Goal: Task Accomplishment & Management: Complete application form

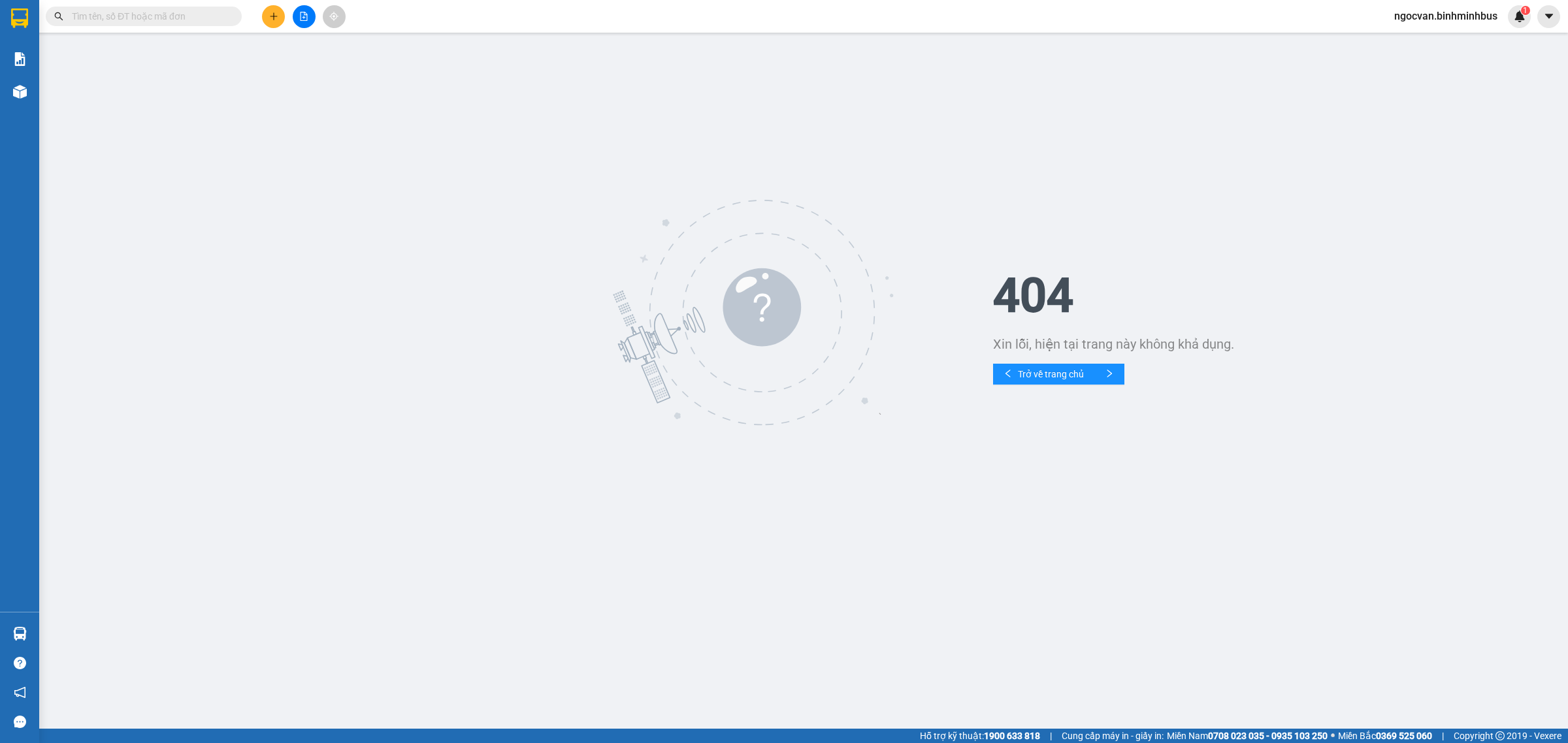
click at [1429, 15] on span "ngocvan.binhminhbus" at bounding box center [1445, 15] width 124 height 16
click at [1427, 40] on span "Đăng xuất" at bounding box center [1451, 40] width 97 height 14
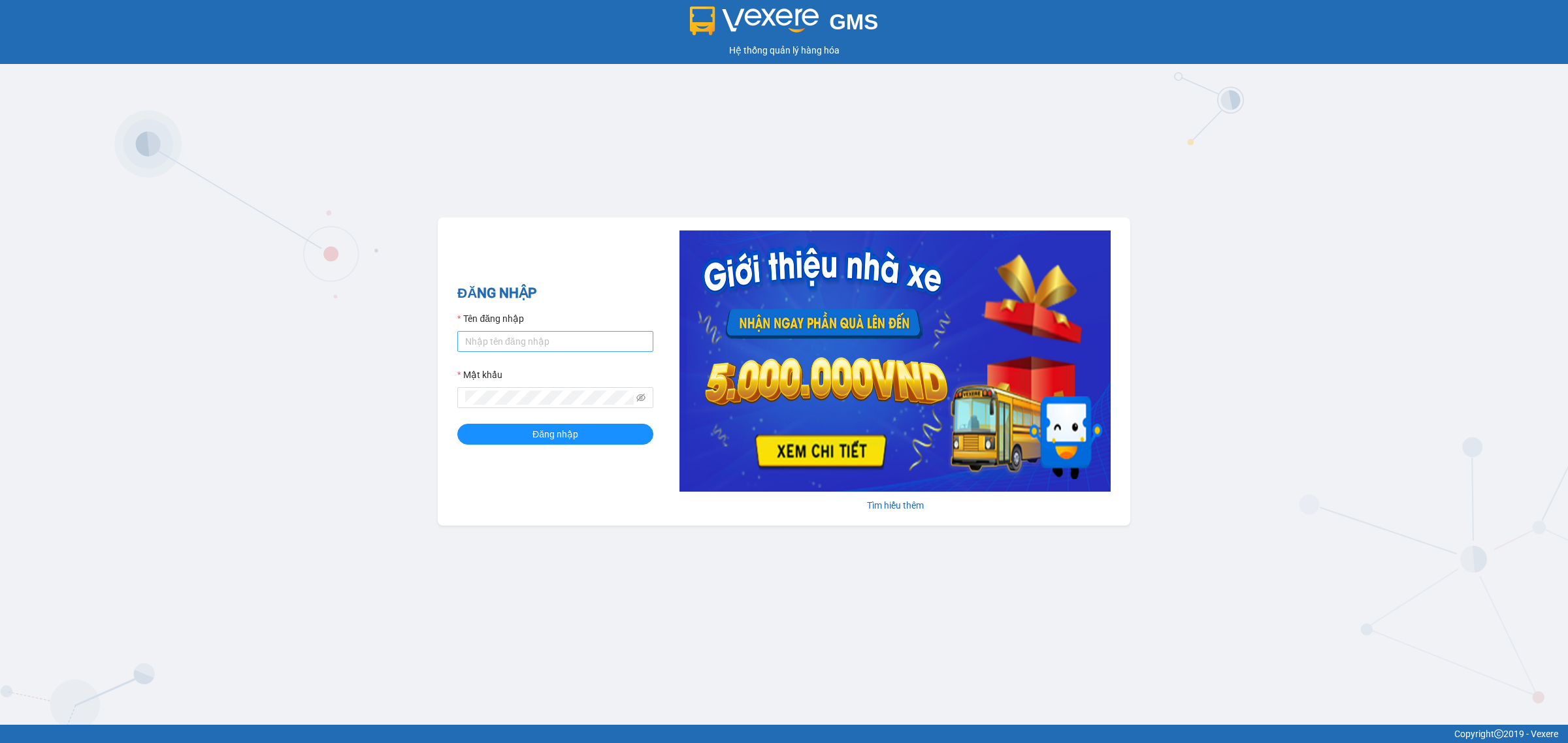
drag, startPoint x: 534, startPoint y: 326, endPoint x: 528, endPoint y: 336, distance: 11.7
click at [531, 336] on div "Tên đăng nhập" at bounding box center [555, 331] width 196 height 40
click at [524, 344] on input "Tên đăng nhập" at bounding box center [555, 341] width 196 height 21
type input "ly.binhminhbus"
click at [537, 433] on span "Đăng nhập" at bounding box center [555, 434] width 46 height 14
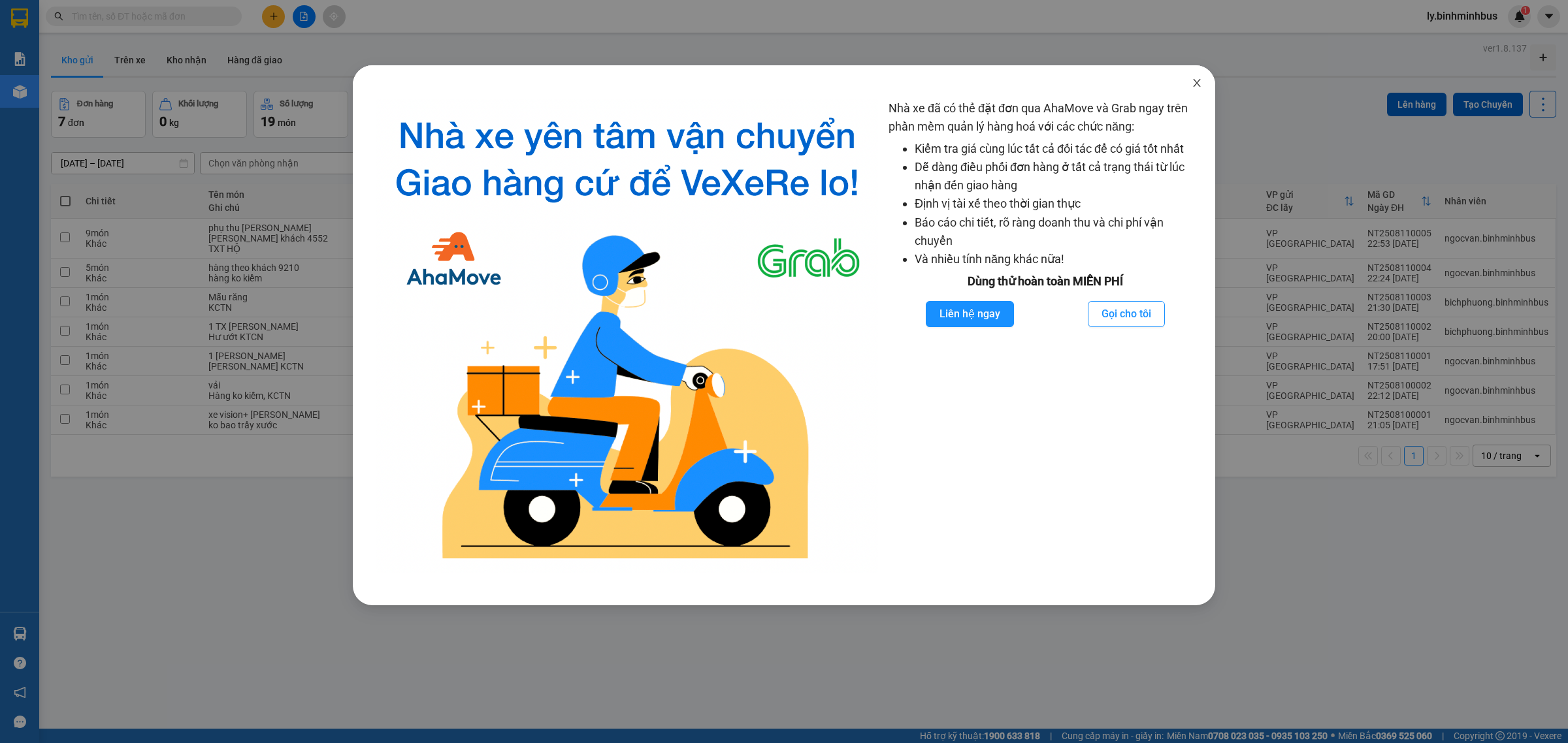
click at [1197, 81] on icon "close" at bounding box center [1196, 82] width 10 height 10
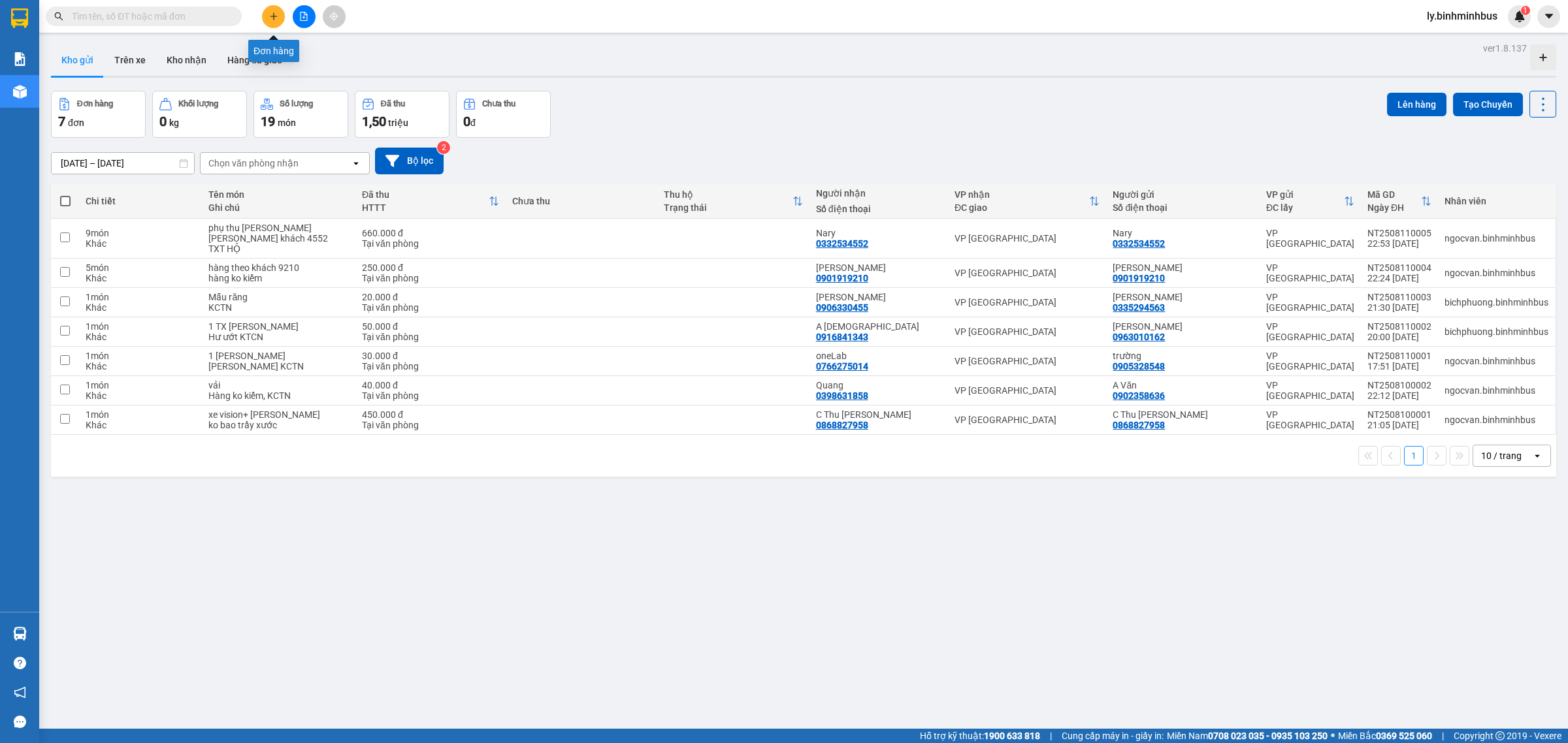
click at [270, 10] on button at bounding box center [273, 17] width 22 height 22
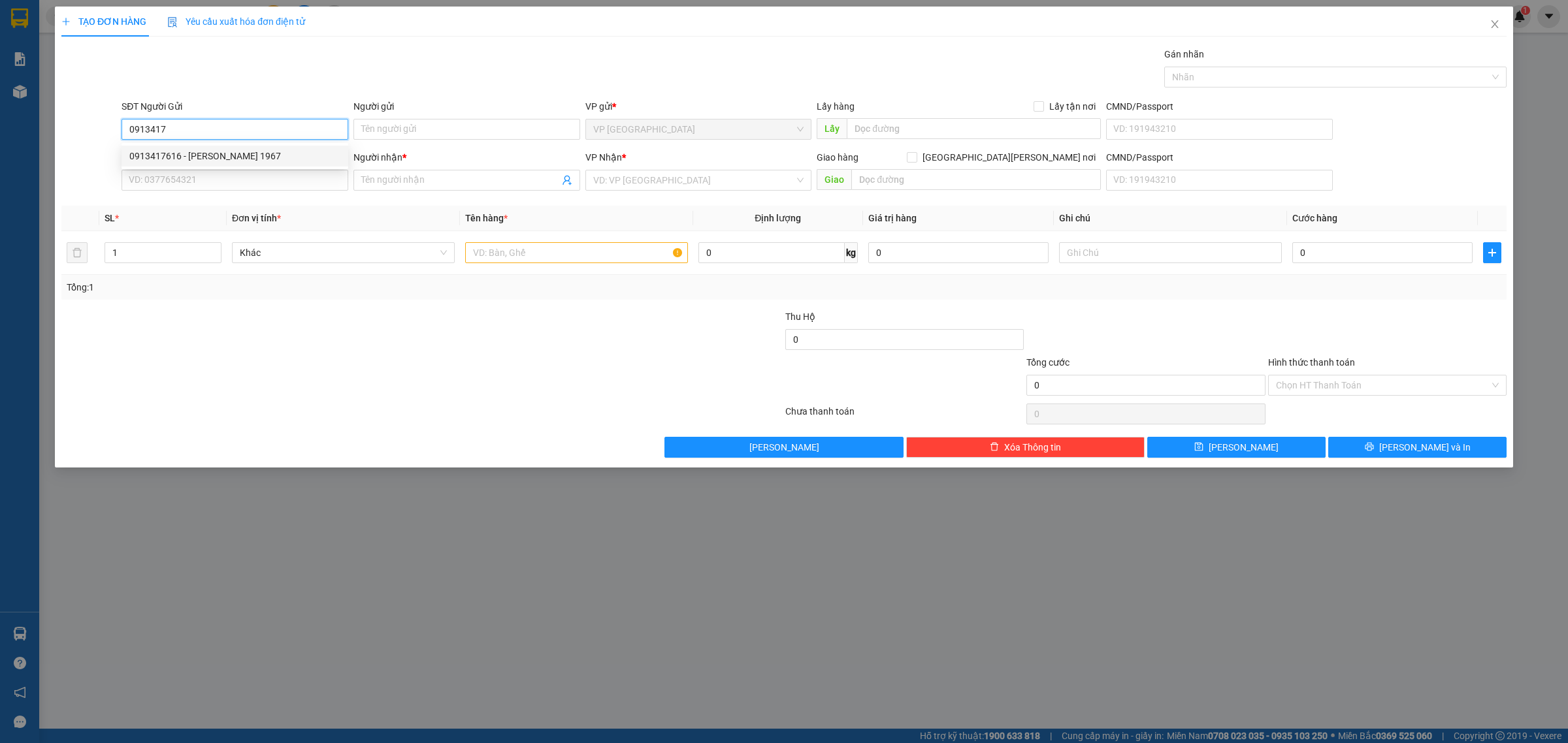
click at [225, 155] on div "0913417616 - NGUYỄN QUANG THÁI 1967" at bounding box center [235, 155] width 211 height 14
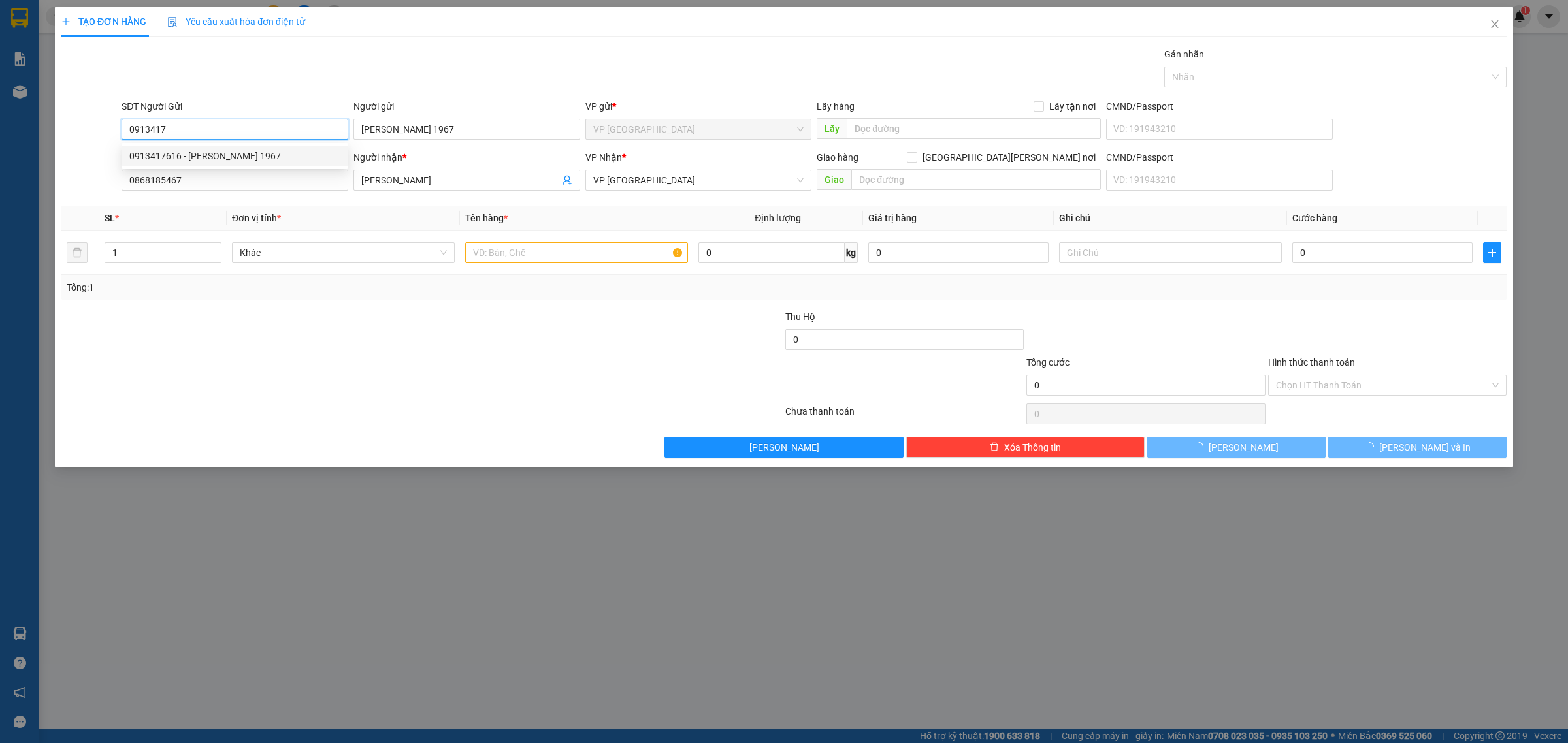
type input "0913417616"
type input "NGUYỄN QUANG THÁI 1967"
type input "0868185467"
type input "Nguyễn Quang Nhật"
type input "30.000"
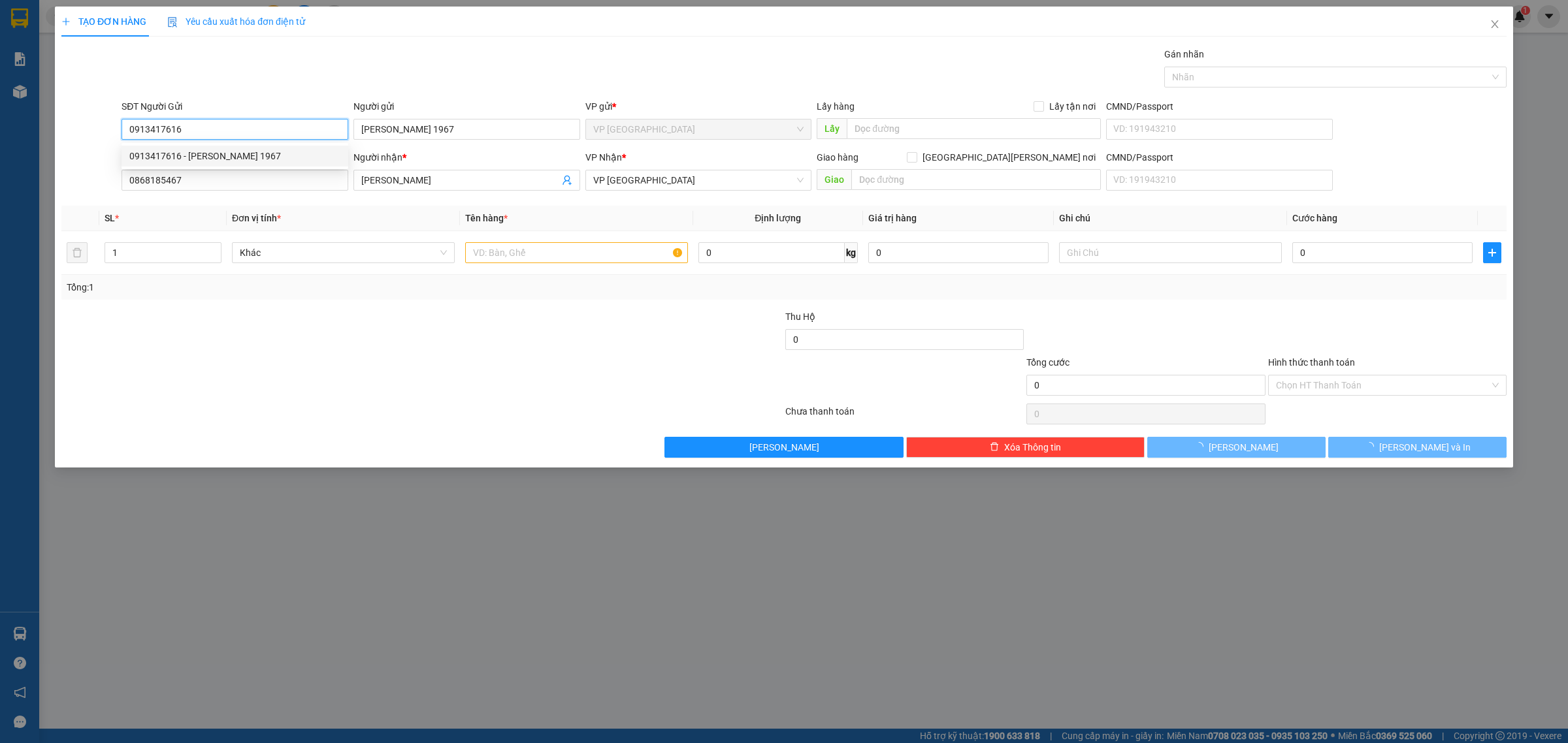
type input "30.000"
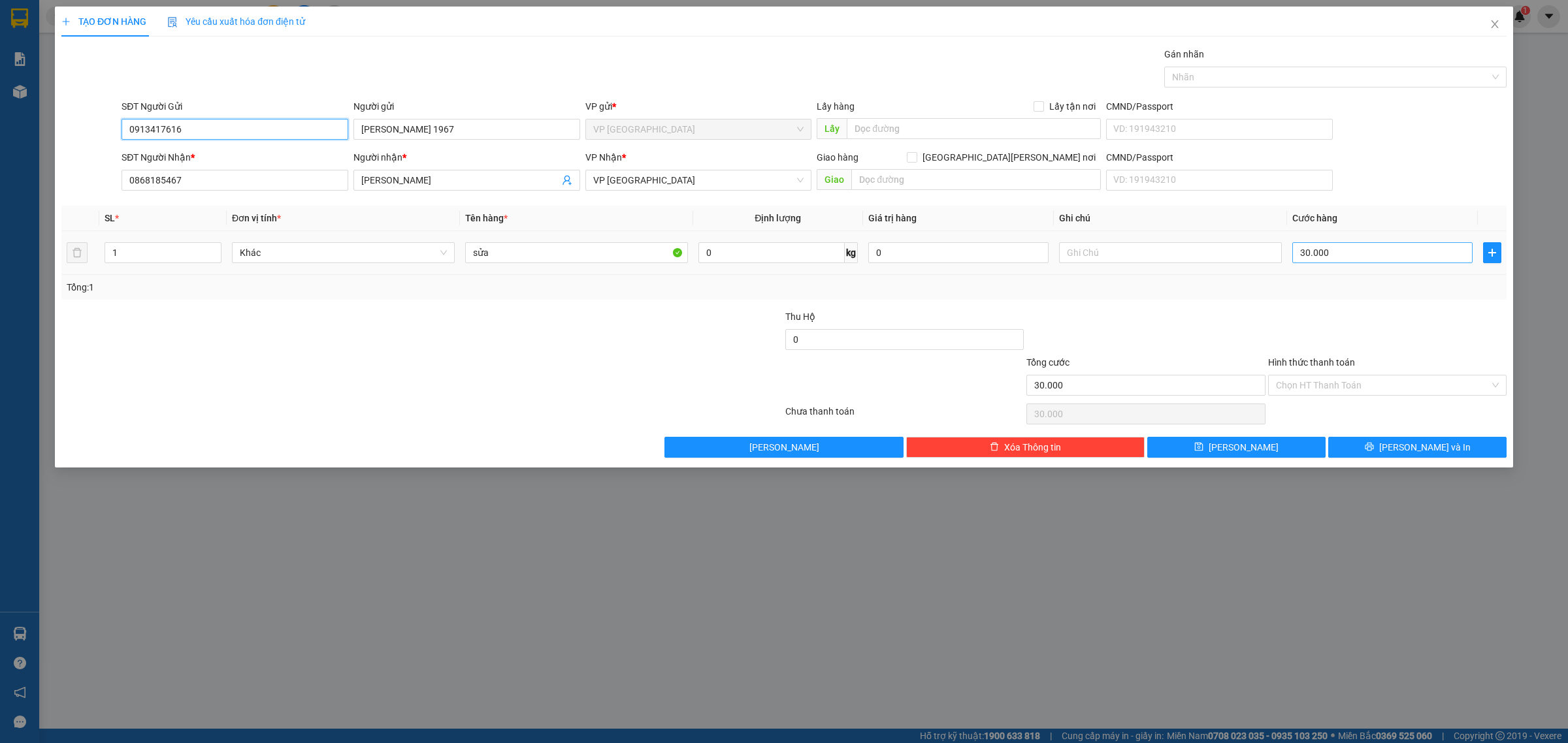
type input "0913417616"
click at [1303, 257] on input "30.000" at bounding box center [1382, 252] width 180 height 21
type input "2"
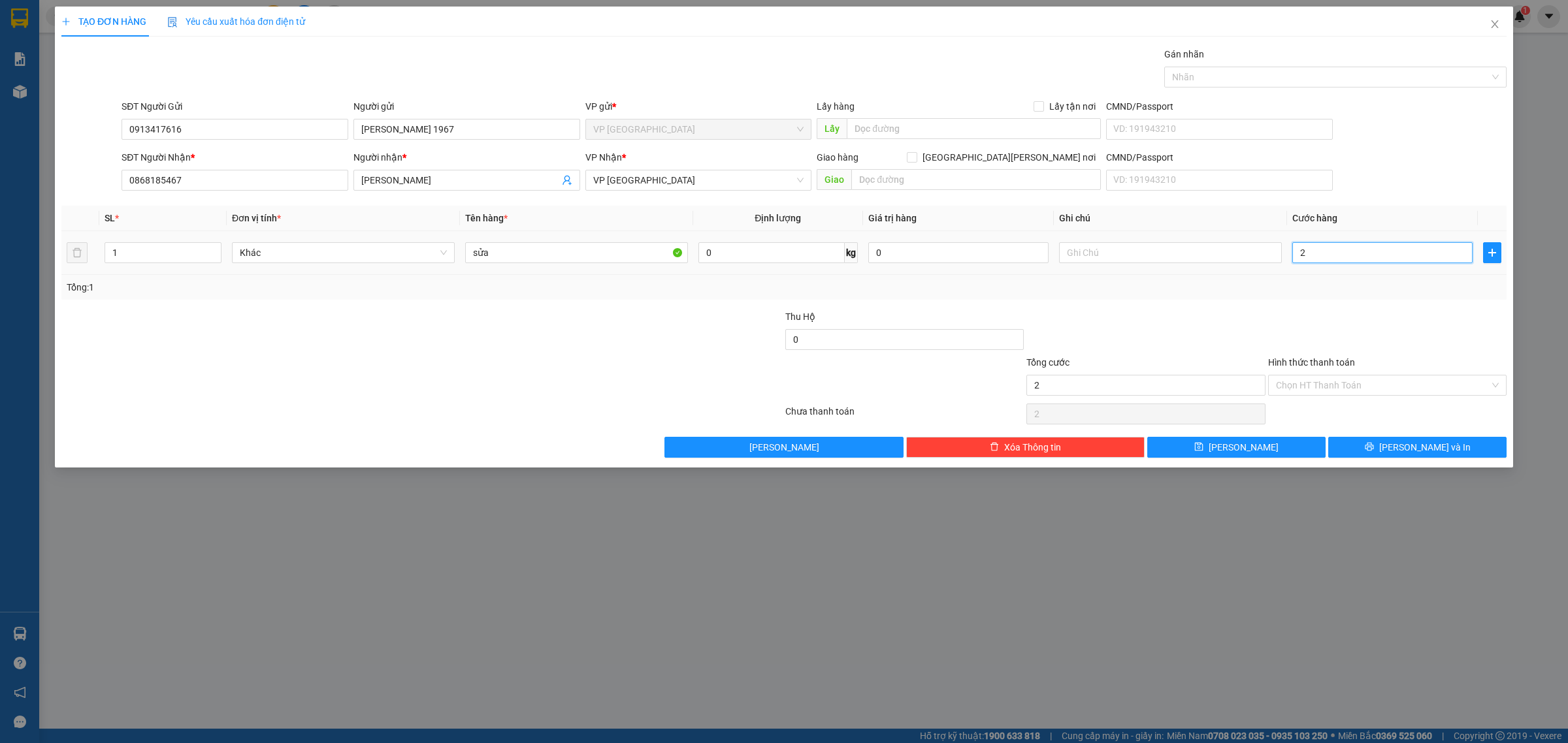
type input "20"
type input "200"
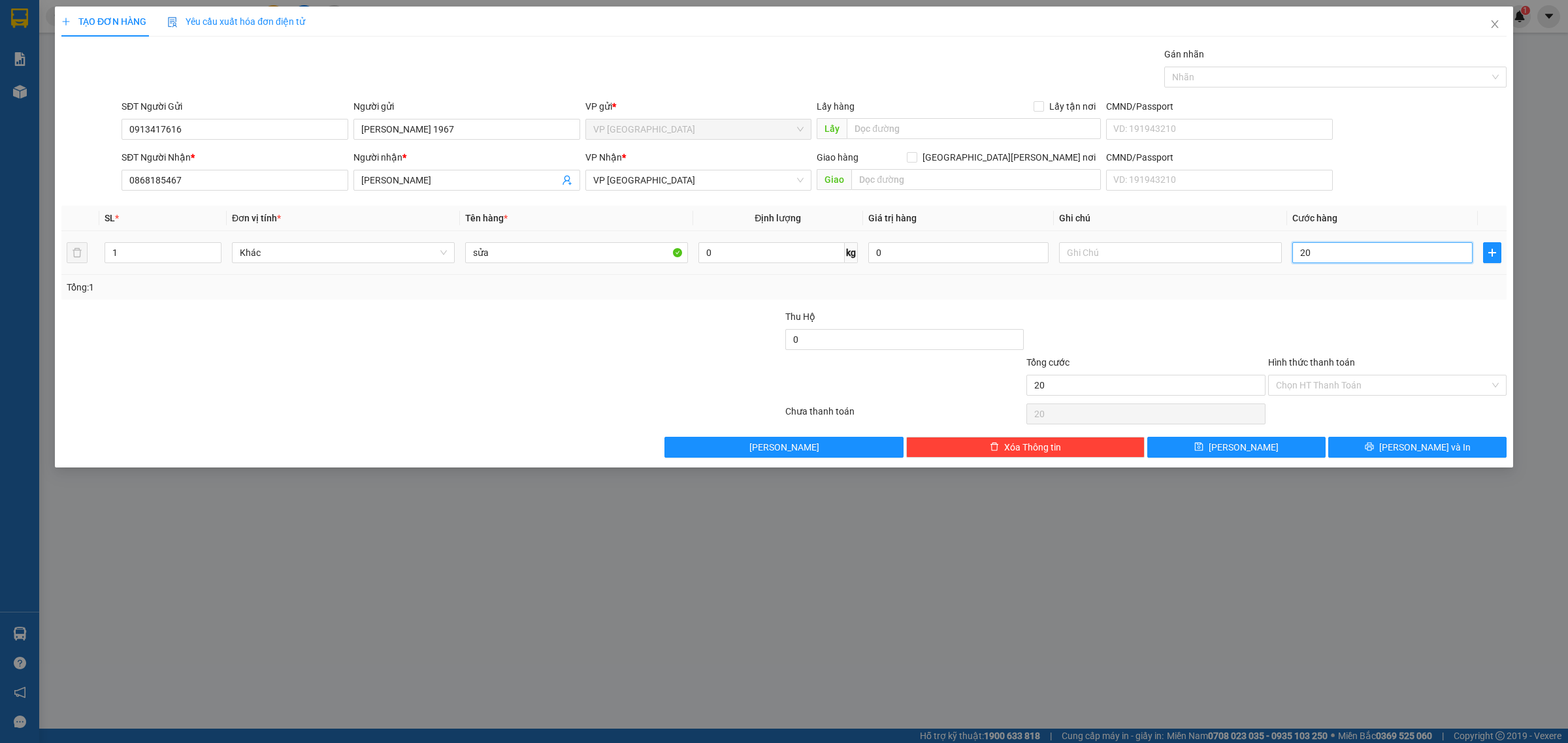
type input "200"
type input "2.000"
type input "20.000"
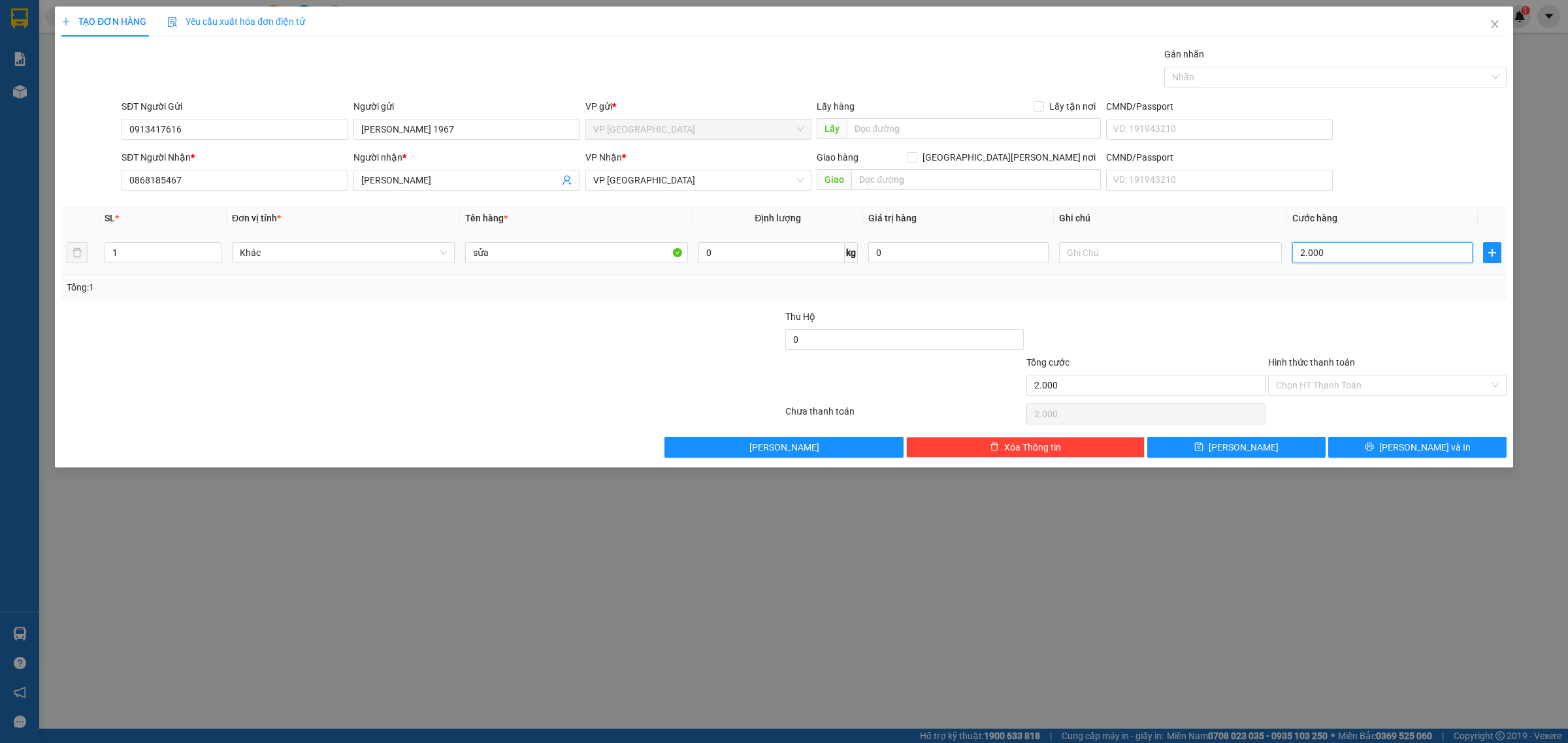
type input "20.000"
click at [1373, 449] on icon "printer" at bounding box center [1368, 447] width 8 height 8
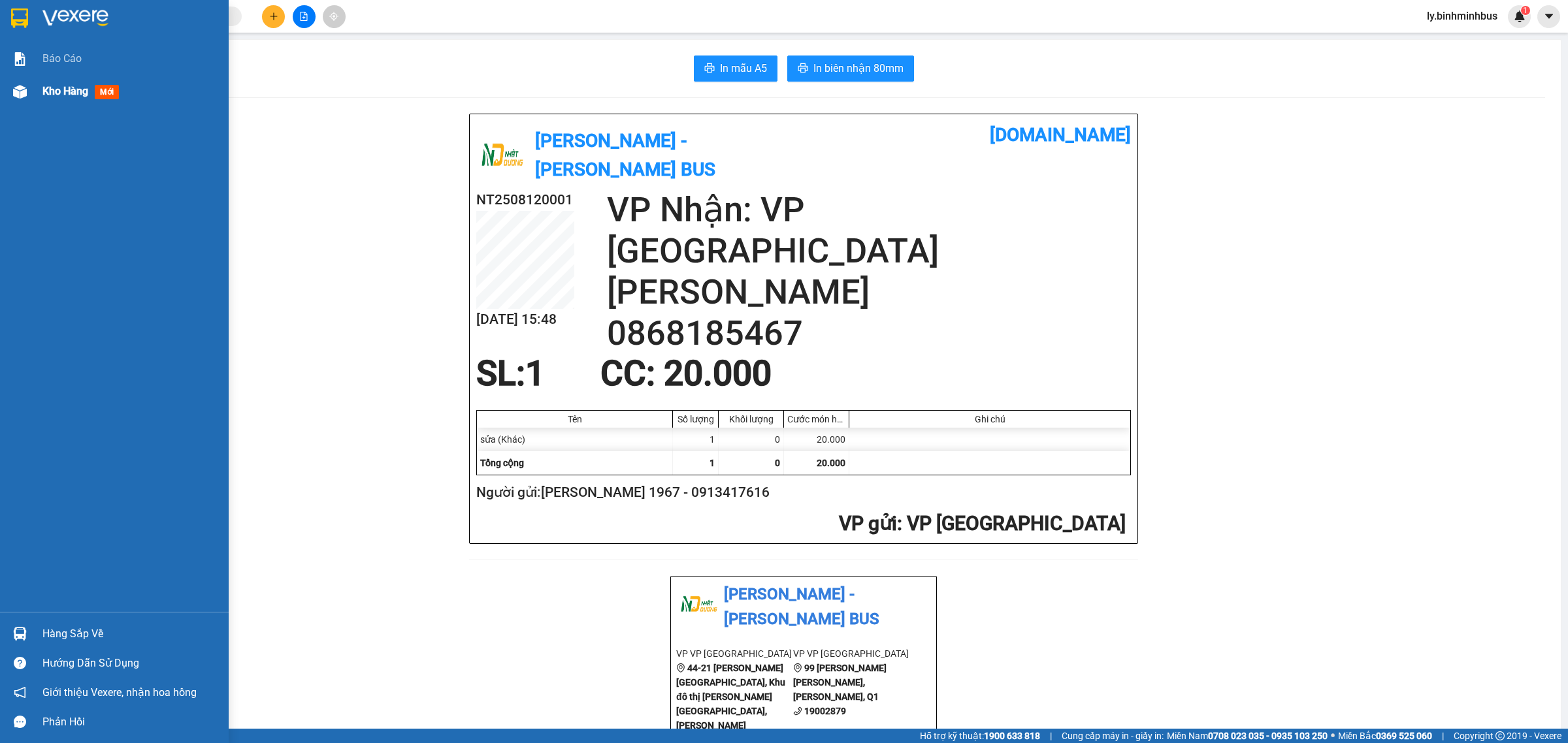
click at [82, 95] on span "Kho hàng" at bounding box center [64, 91] width 46 height 12
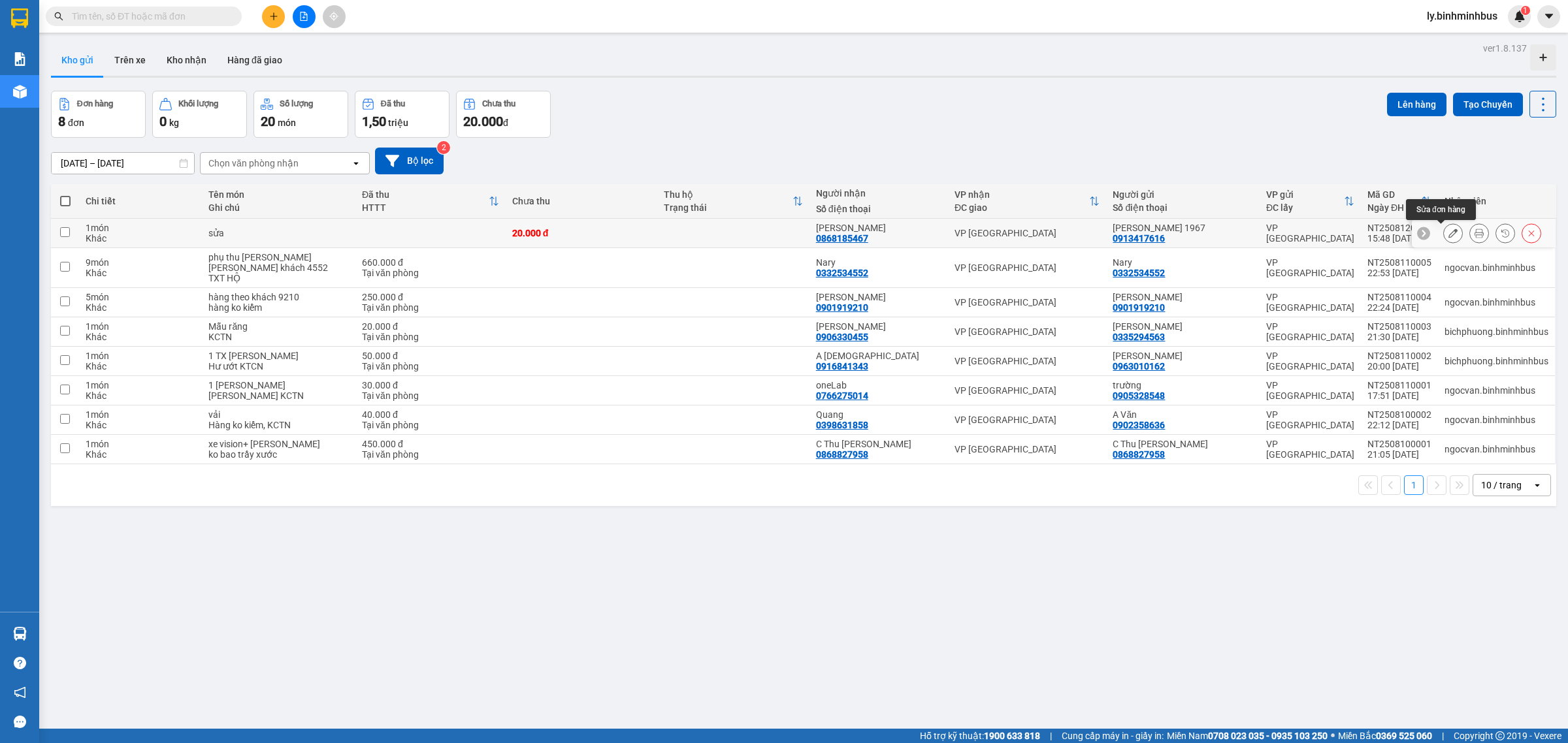
click at [1444, 242] on button at bounding box center [1453, 234] width 19 height 22
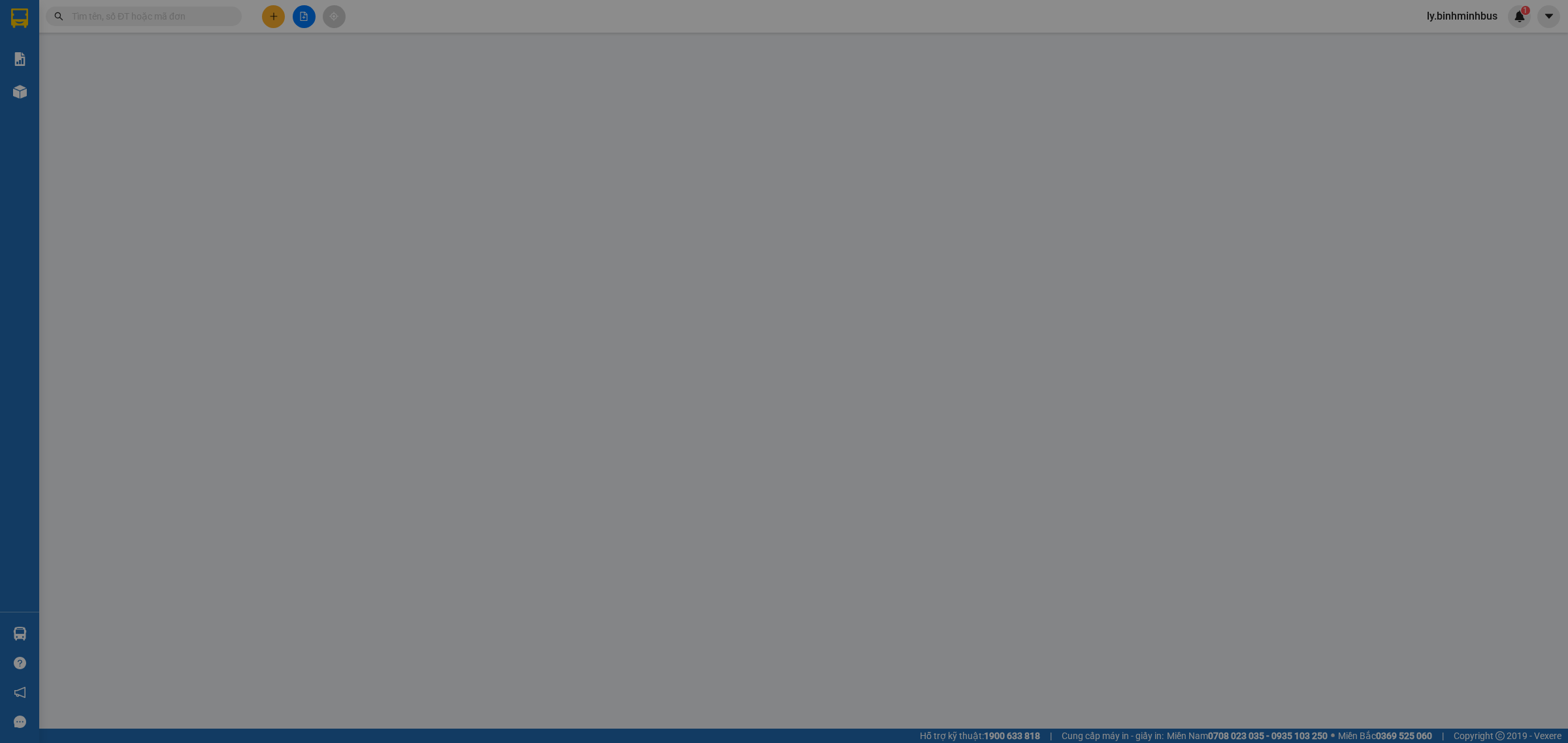
type input "0913417616"
type input "NGUYỄN QUANG THÁI 1967"
type input "0868185467"
type input "Nguyễn Quang Nhật"
type input "20.000"
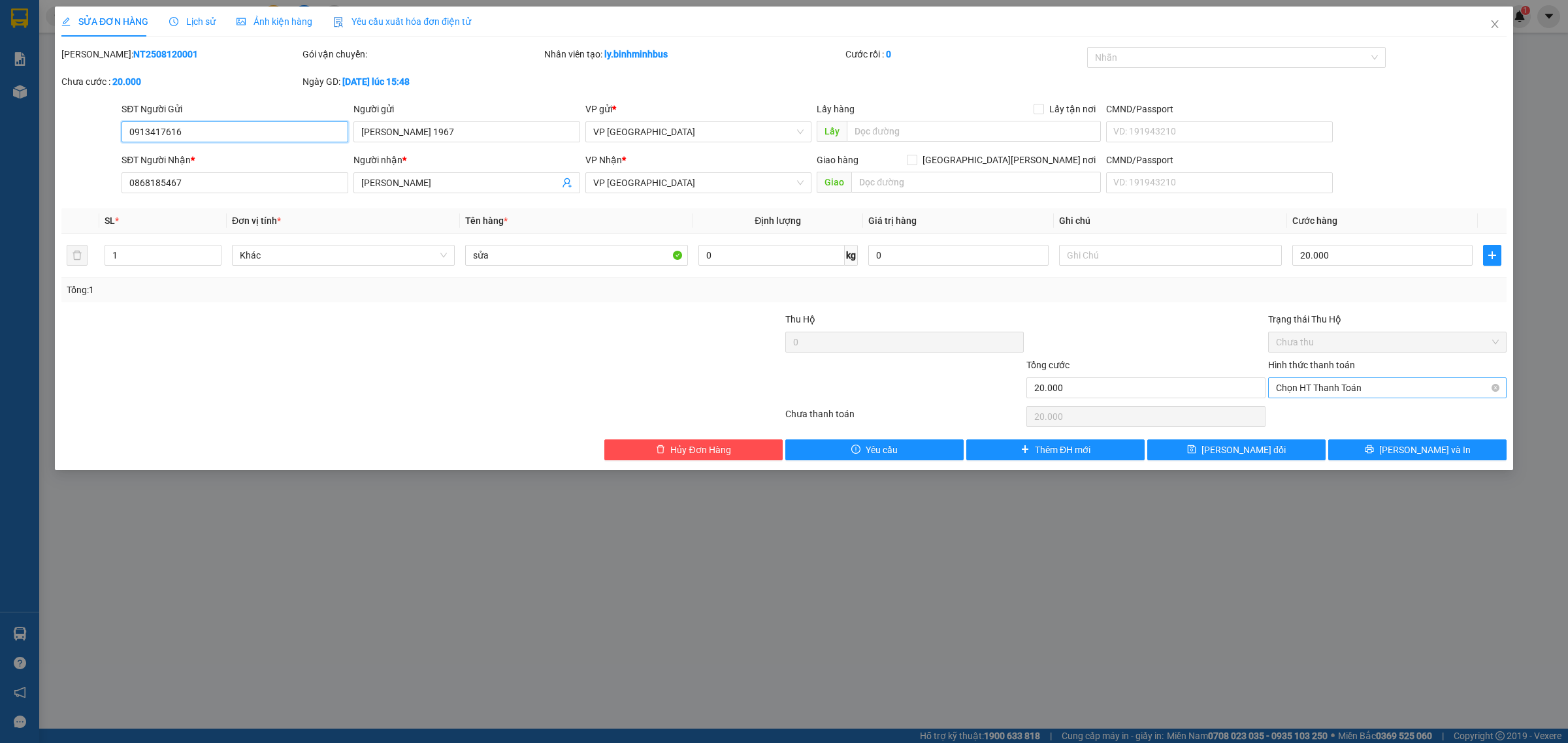
click at [1327, 395] on span "Chọn HT Thanh Toán" at bounding box center [1387, 388] width 222 height 20
click at [1329, 415] on div "Tại văn phòng" at bounding box center [1387, 414] width 222 height 14
type input "0"
click at [1412, 454] on span "Lưu và In" at bounding box center [1425, 450] width 92 height 14
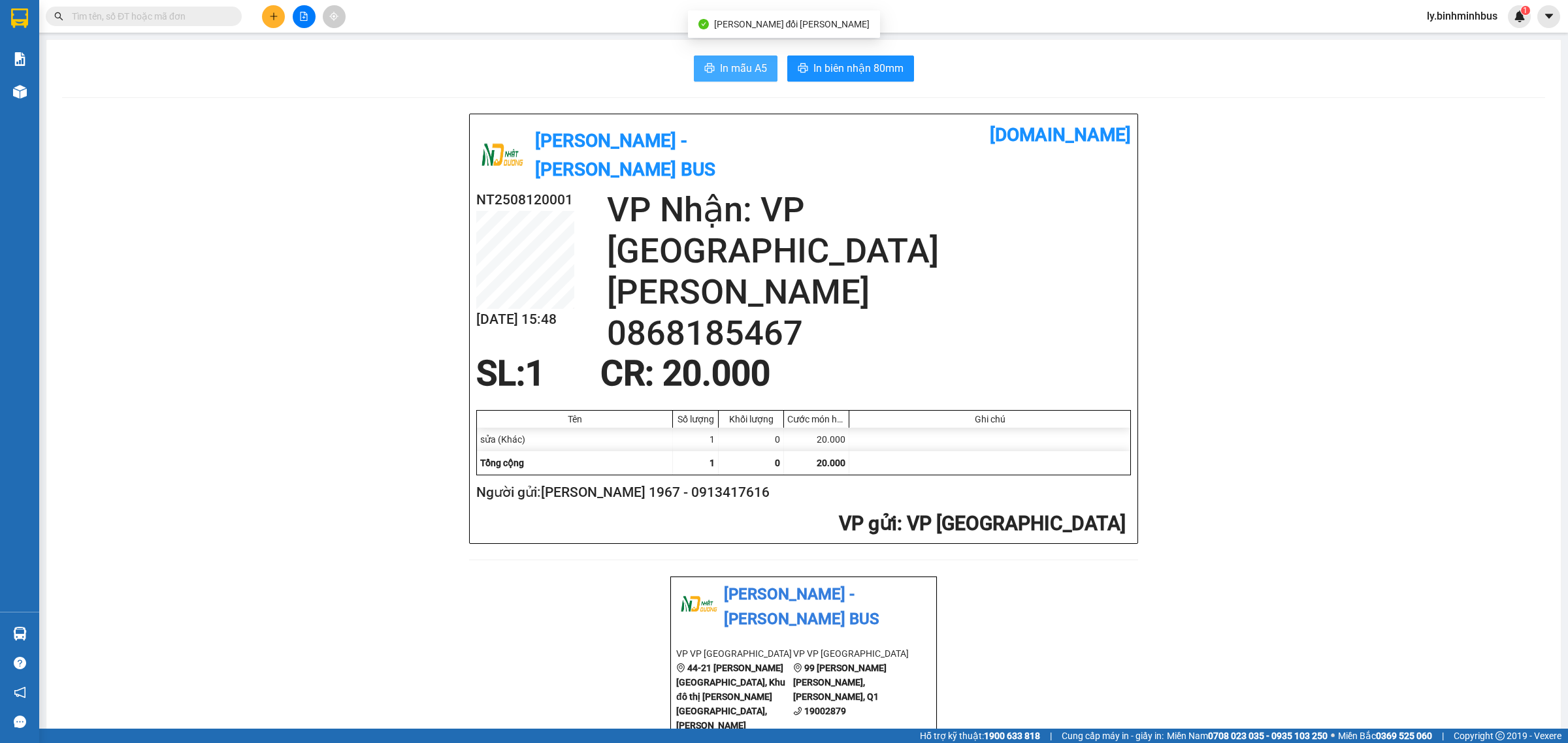
click at [758, 65] on span "In mẫu A5" at bounding box center [743, 67] width 47 height 16
click at [834, 73] on span "In biên nhận 80mm" at bounding box center [858, 67] width 90 height 16
click at [734, 69] on span "In mẫu A5" at bounding box center [743, 67] width 47 height 16
